Goal: Information Seeking & Learning: Learn about a topic

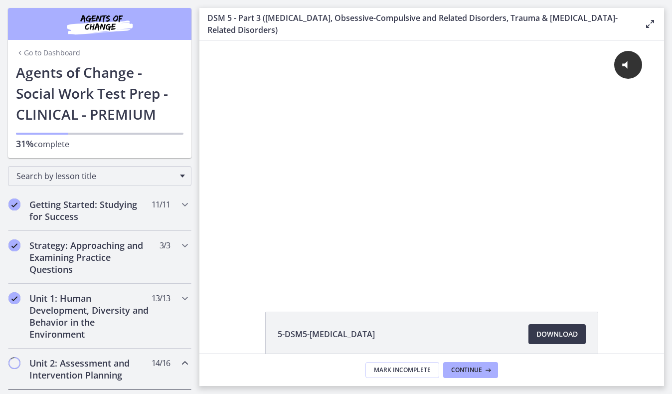
click at [130, 362] on h2 "Unit 2: Assessment and Intervention Planning" at bounding box center [90, 369] width 122 height 24
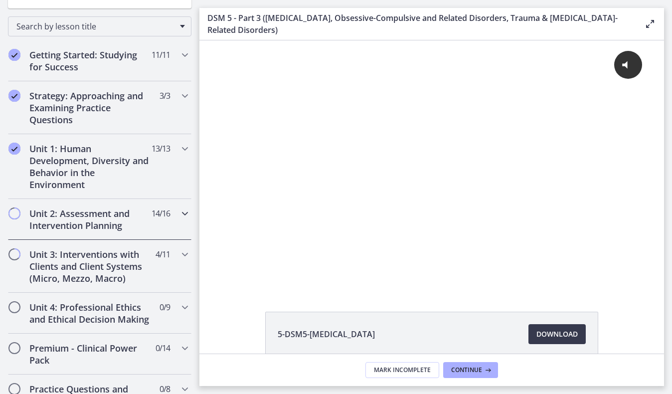
scroll to position [151, 0]
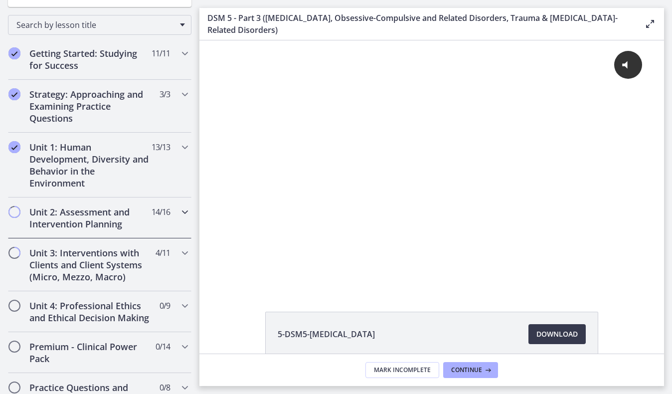
click at [92, 222] on h2 "Unit 2: Assessment and Intervention Planning" at bounding box center [90, 218] width 122 height 24
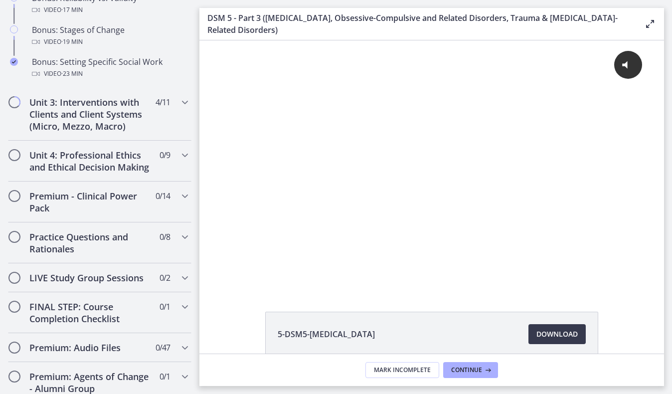
scroll to position [998, 0]
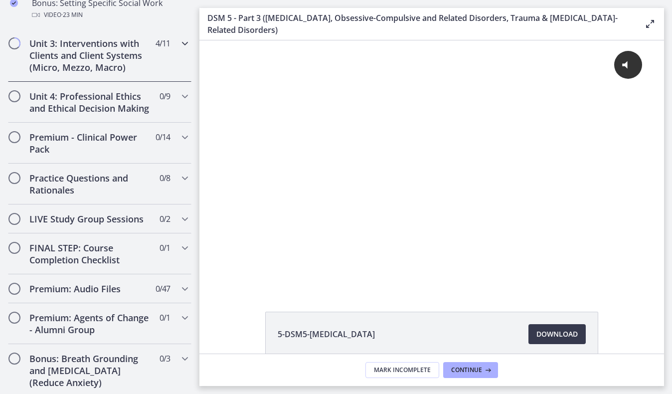
click at [102, 64] on h2 "Unit 3: Interventions with Clients and Client Systems (Micro, Mezzo, Macro)" at bounding box center [90, 55] width 122 height 36
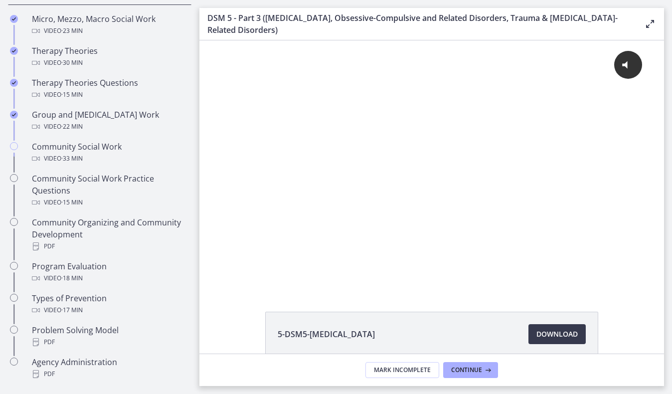
scroll to position [436, 0]
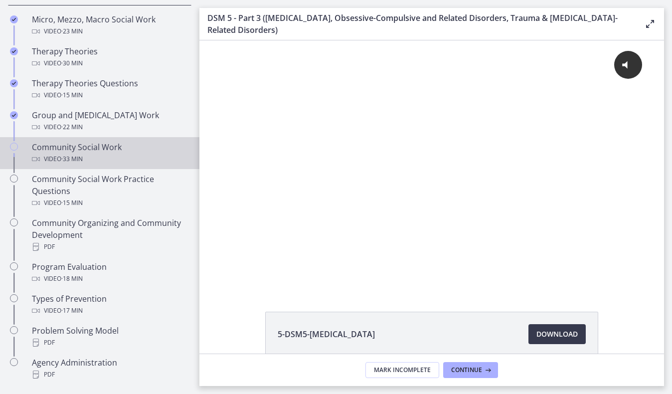
click at [92, 158] on div "Video · 33 min" at bounding box center [109, 159] width 155 height 12
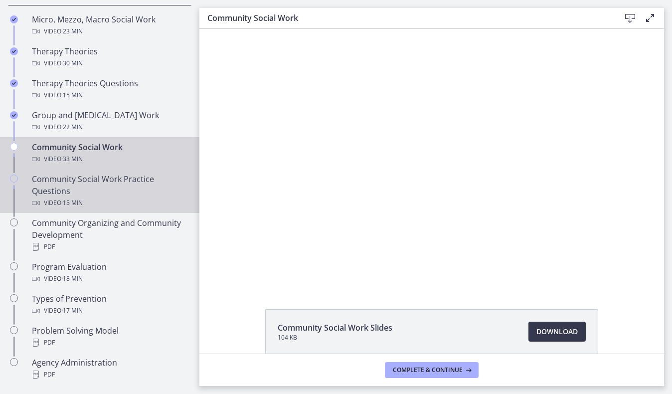
click at [154, 198] on div "Video · 15 min" at bounding box center [109, 203] width 155 height 12
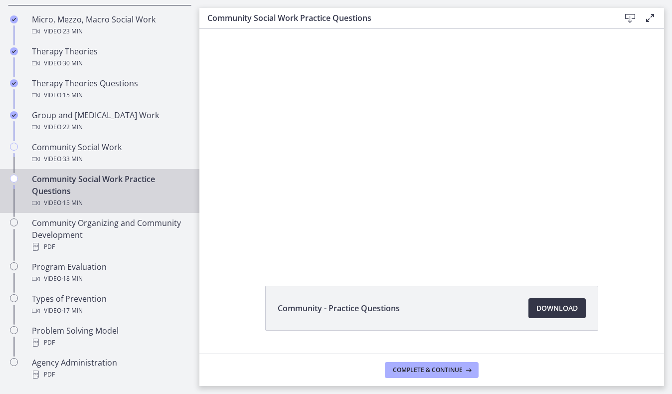
click at [552, 299] on link "Download Opens in a new window" at bounding box center [556, 308] width 57 height 20
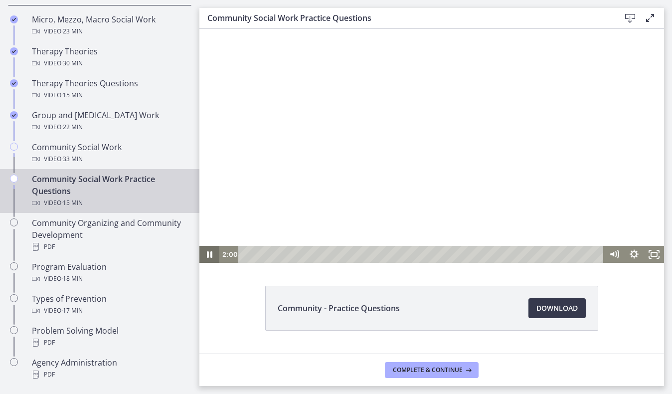
click at [207, 256] on icon "Pause" at bounding box center [209, 254] width 5 height 6
